Goal: Transaction & Acquisition: Purchase product/service

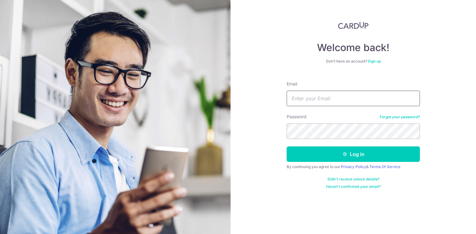
click at [372, 93] on input "Email" at bounding box center [353, 98] width 133 height 15
type input "[EMAIL_ADDRESS][DOMAIN_NAME]"
click at [287, 147] on button "Log in" at bounding box center [353, 154] width 133 height 15
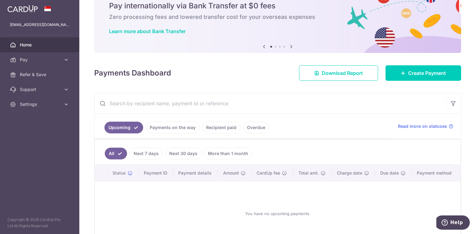
scroll to position [18, 0]
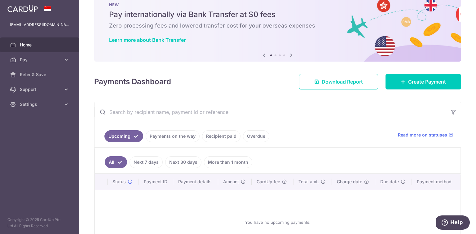
click at [180, 140] on link "Payments on the way" at bounding box center [173, 136] width 54 height 12
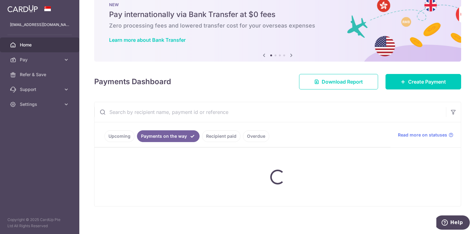
scroll to position [2, 0]
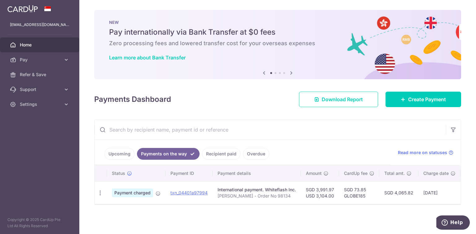
drag, startPoint x: 107, startPoint y: 103, endPoint x: 112, endPoint y: 103, distance: 5.9
click at [107, 103] on h4 "Payments Dashboard" at bounding box center [132, 99] width 77 height 11
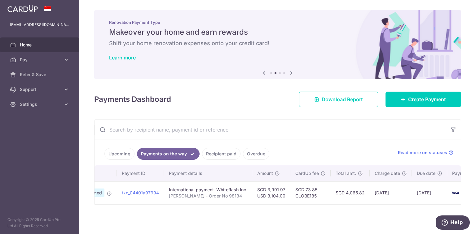
scroll to position [0, 81]
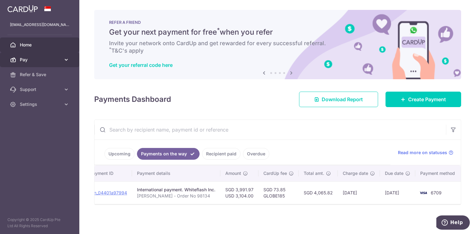
click at [37, 61] on span "Pay" at bounding box center [40, 60] width 41 height 6
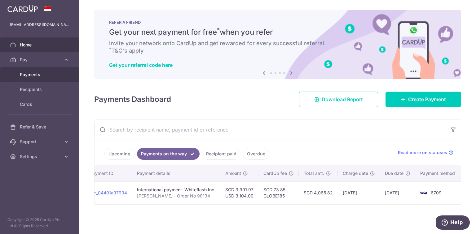
click at [44, 77] on span "Payments" at bounding box center [40, 75] width 41 height 6
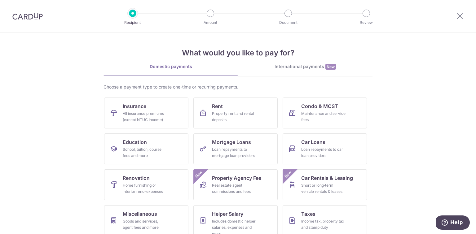
scroll to position [43, 0]
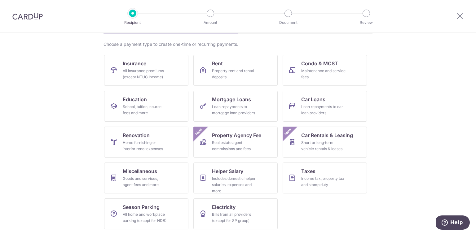
click at [28, 15] on img at bounding box center [27, 15] width 30 height 7
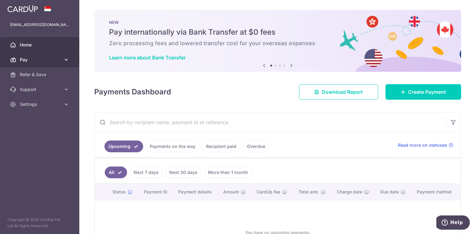
click at [46, 59] on span "Pay" at bounding box center [40, 60] width 41 height 6
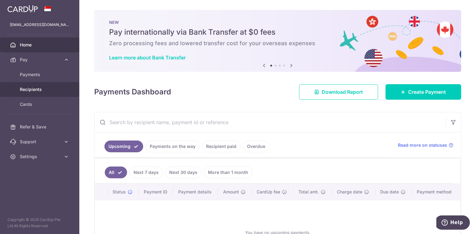
click at [43, 89] on span "Recipients" at bounding box center [40, 89] width 41 height 6
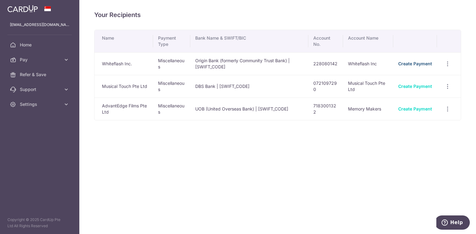
click at [416, 62] on link "Create Payment" at bounding box center [415, 63] width 34 height 5
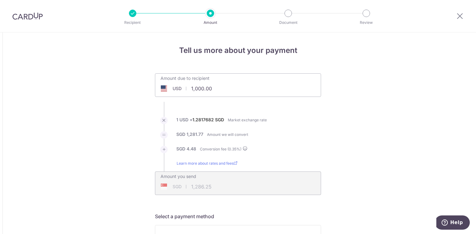
type input "1,286.19"
